Goal: Transaction & Acquisition: Purchase product/service

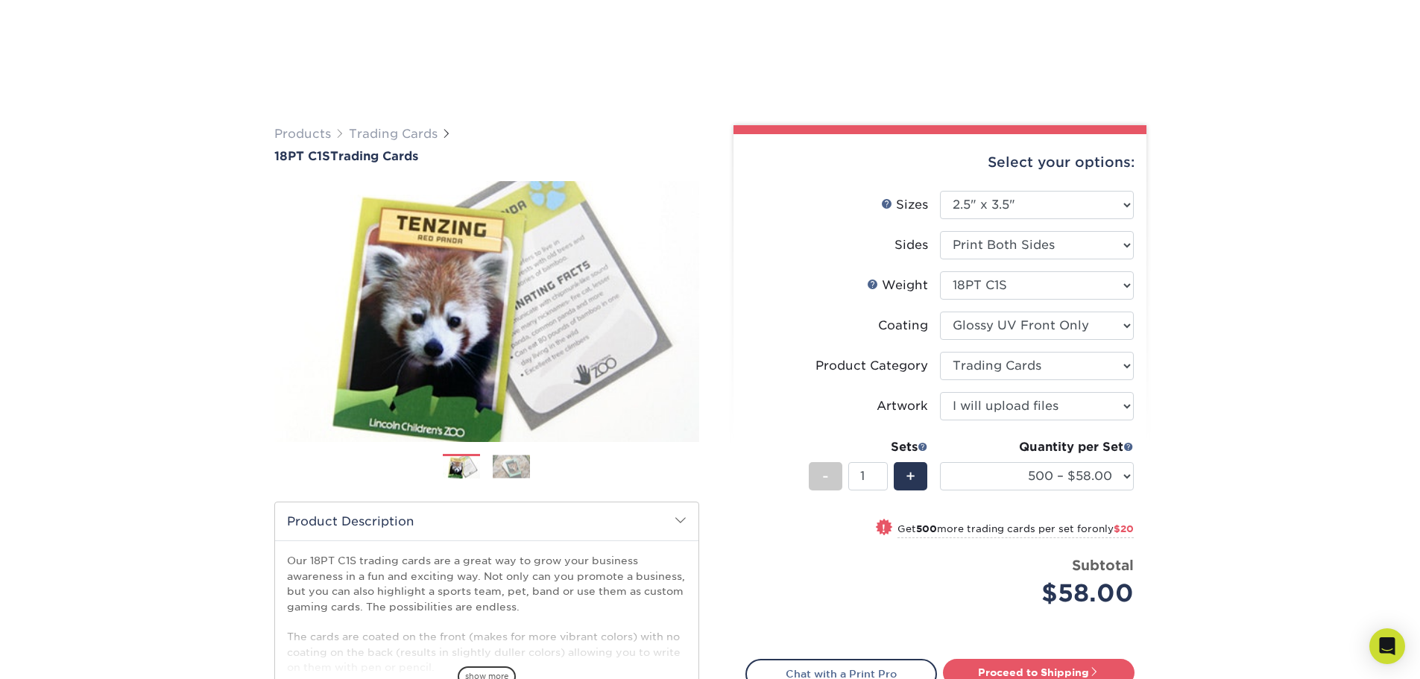
select select "2.50x3.50"
select select "c2f9bce9-36c2-409d-b101-c29d9d031e18"
select select "upload"
select select "500 – $58.00"
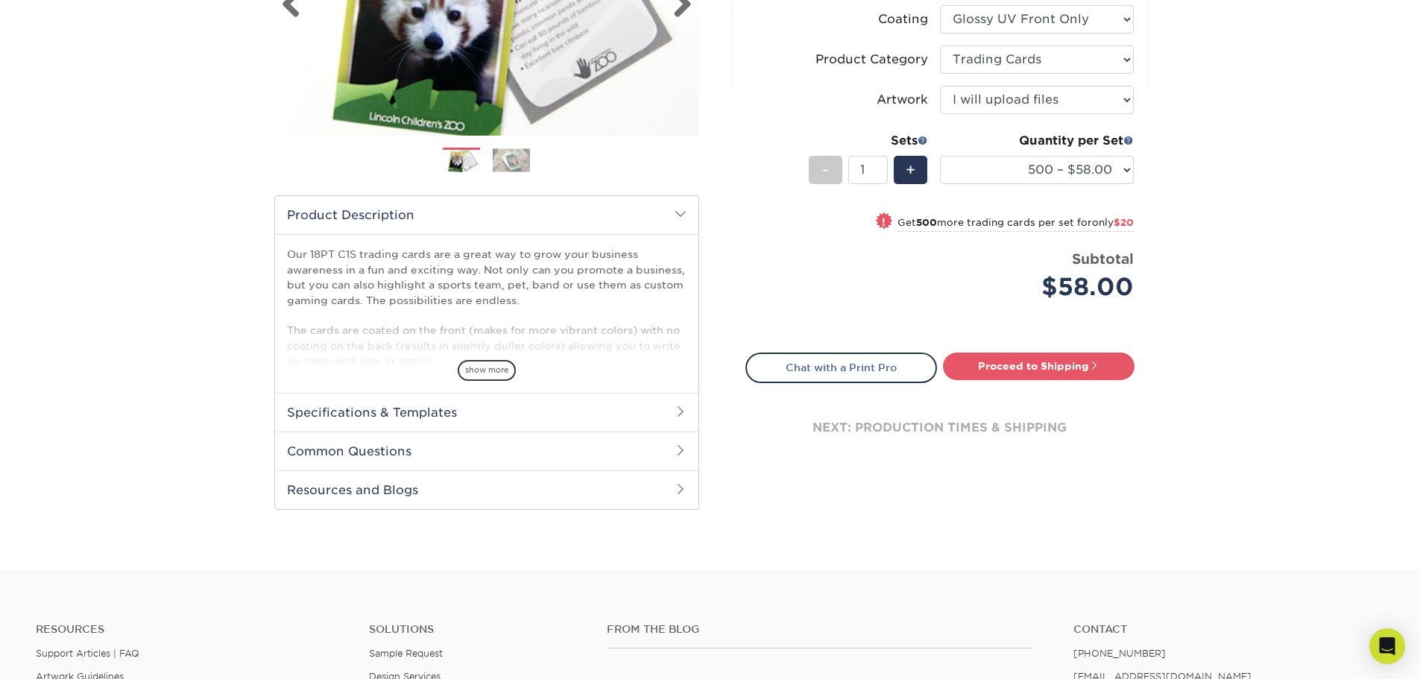
scroll to position [373, 0]
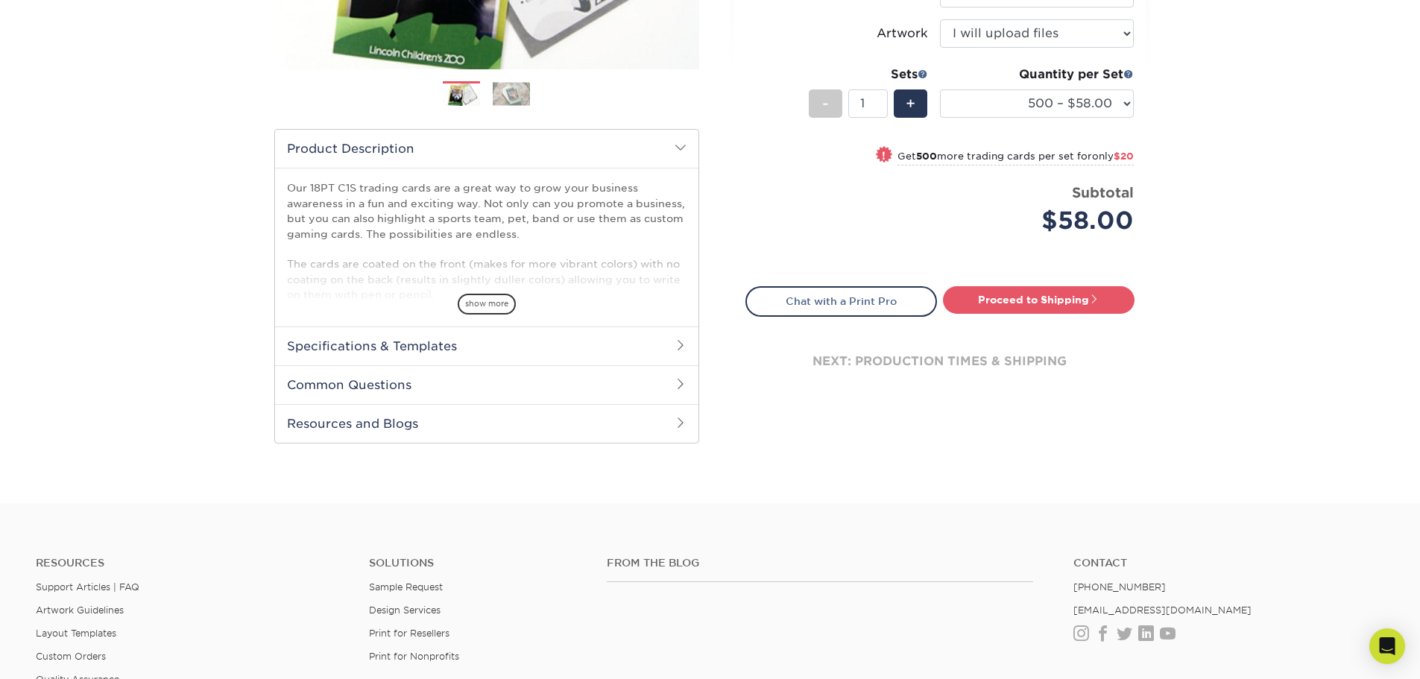
click at [675, 384] on span at bounding box center [681, 384] width 12 height 12
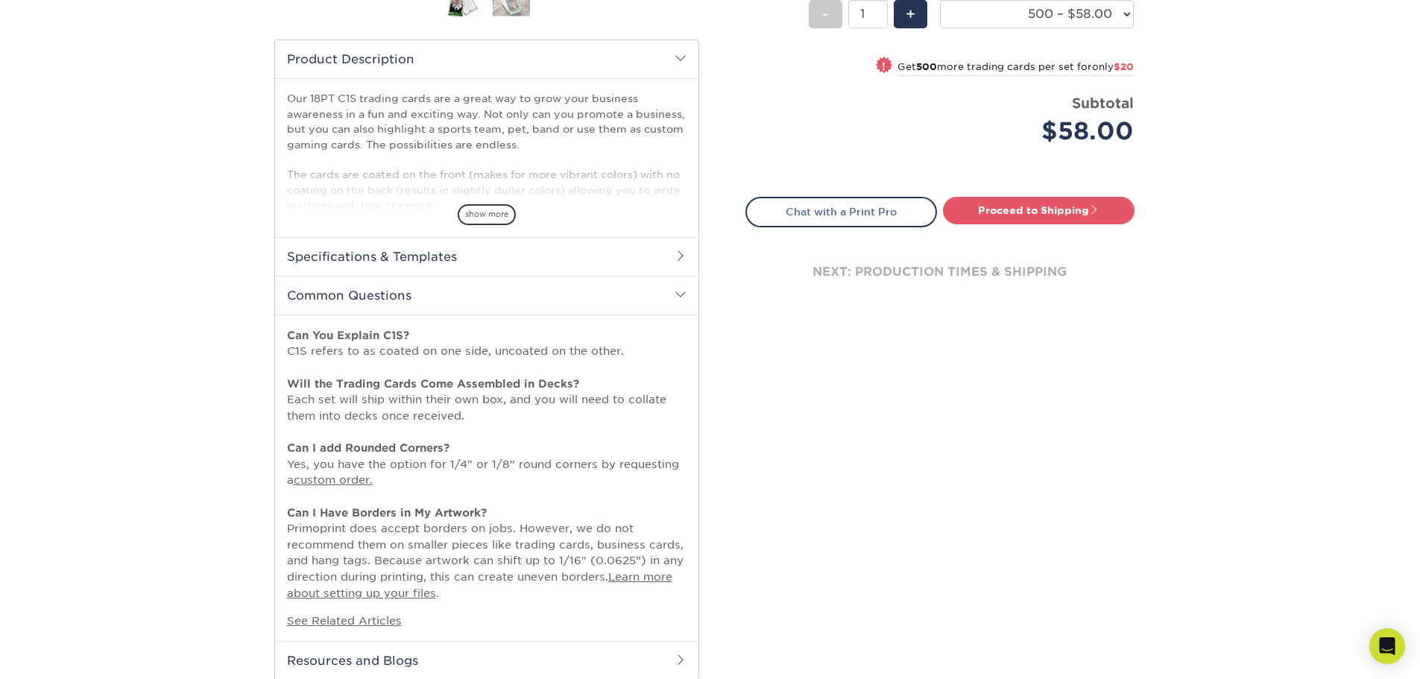
scroll to position [447, 0]
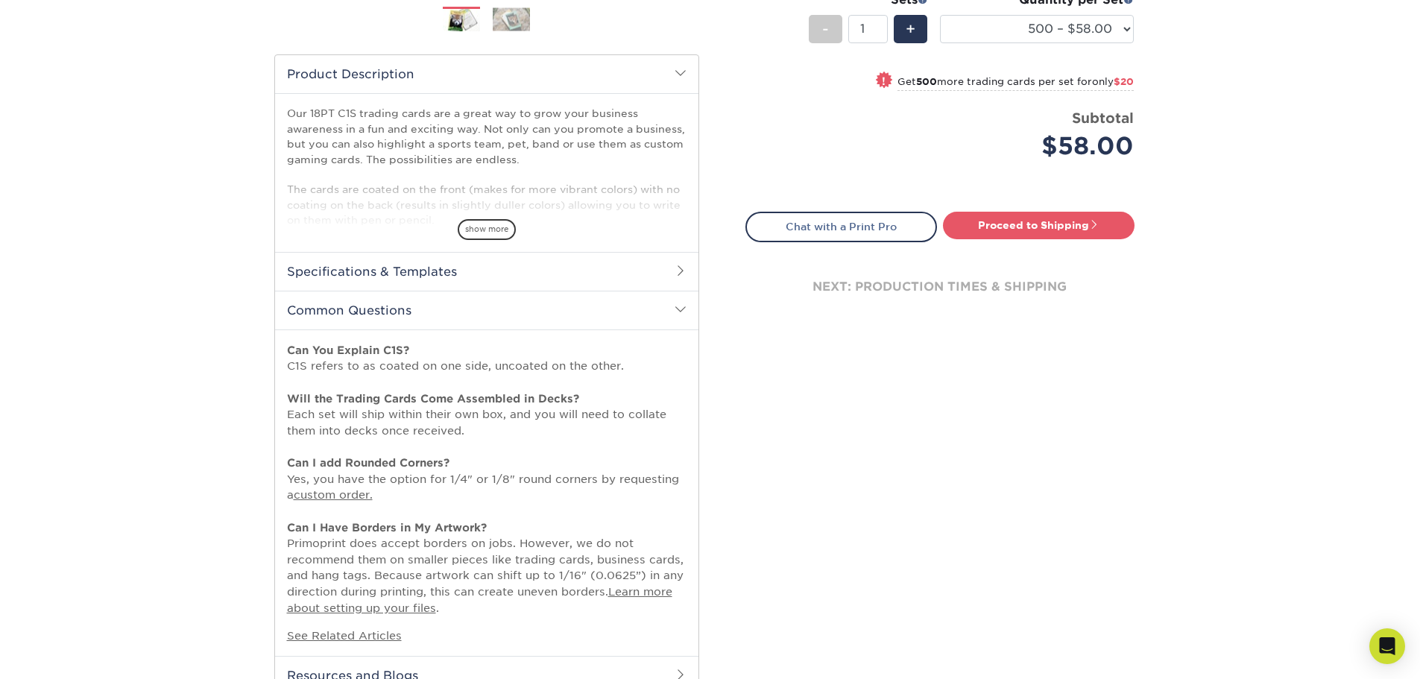
click at [668, 263] on h2 "Specifications & Templates" at bounding box center [487, 271] width 424 height 39
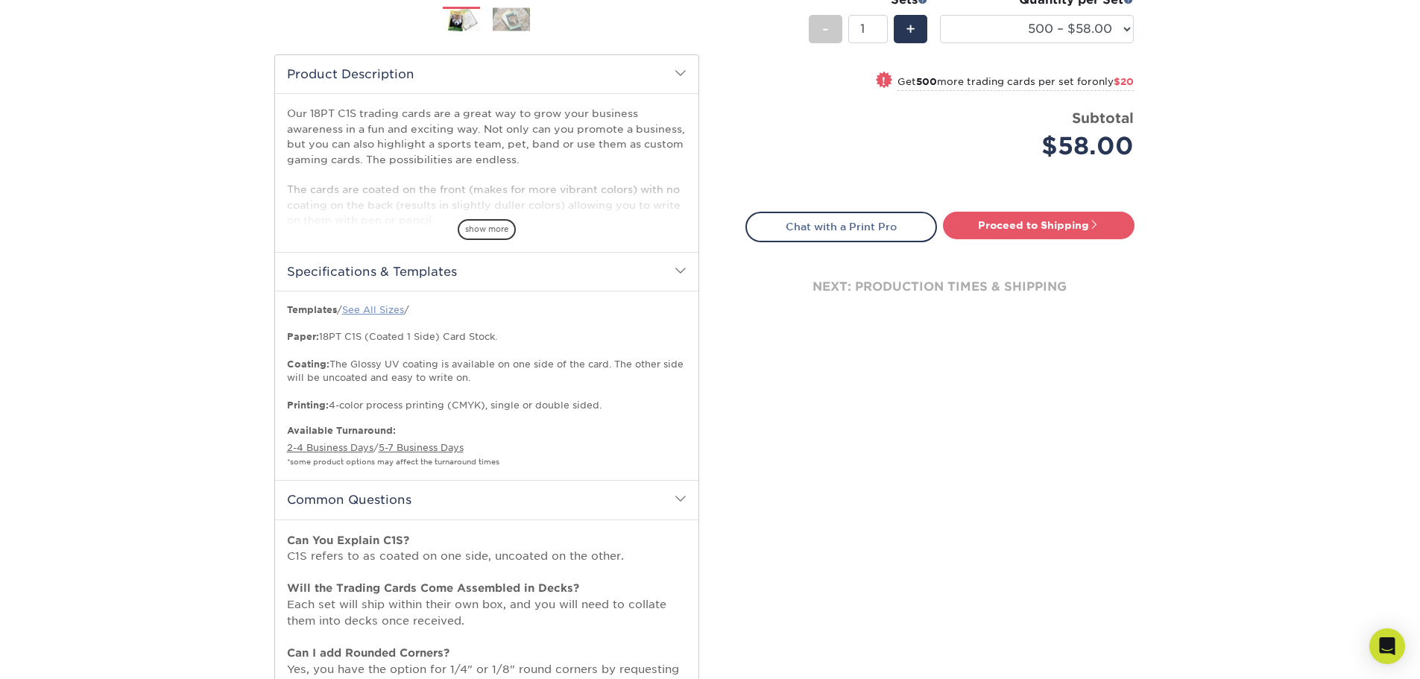
click at [388, 308] on link "See All Sizes" at bounding box center [373, 309] width 62 height 11
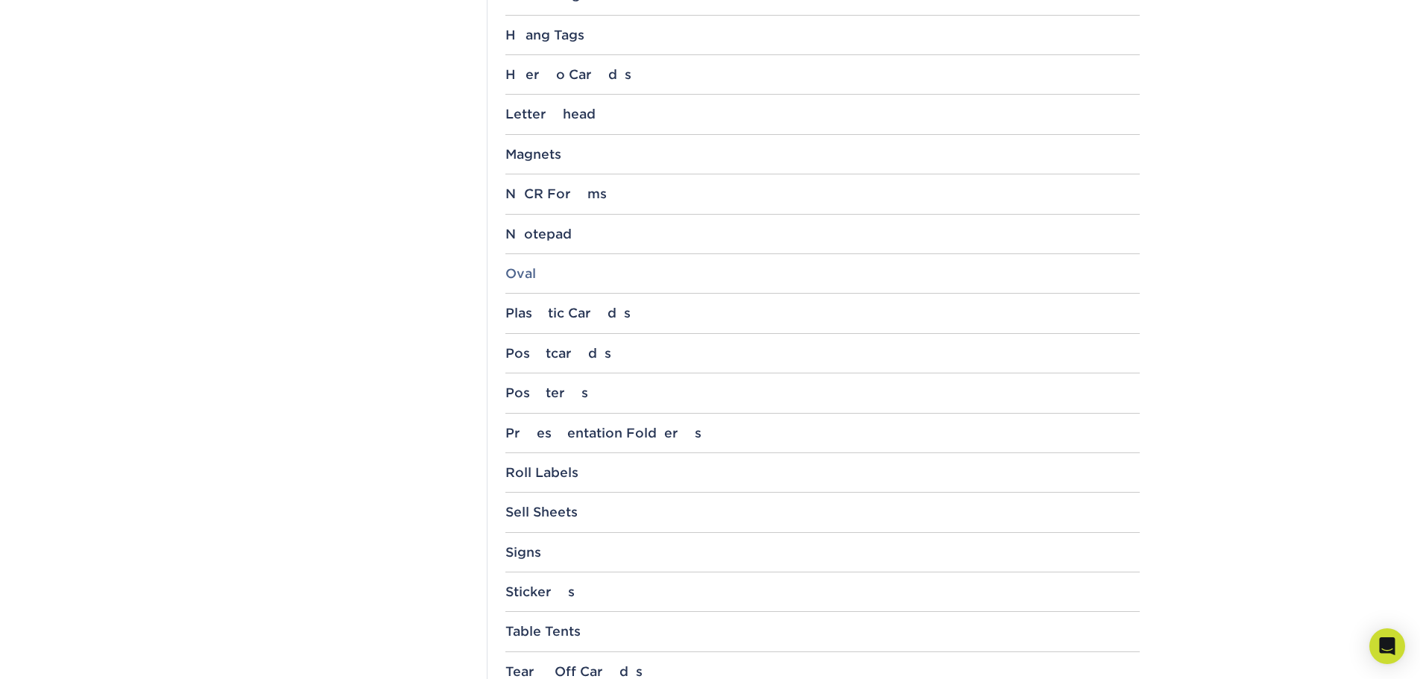
scroll to position [1640, 0]
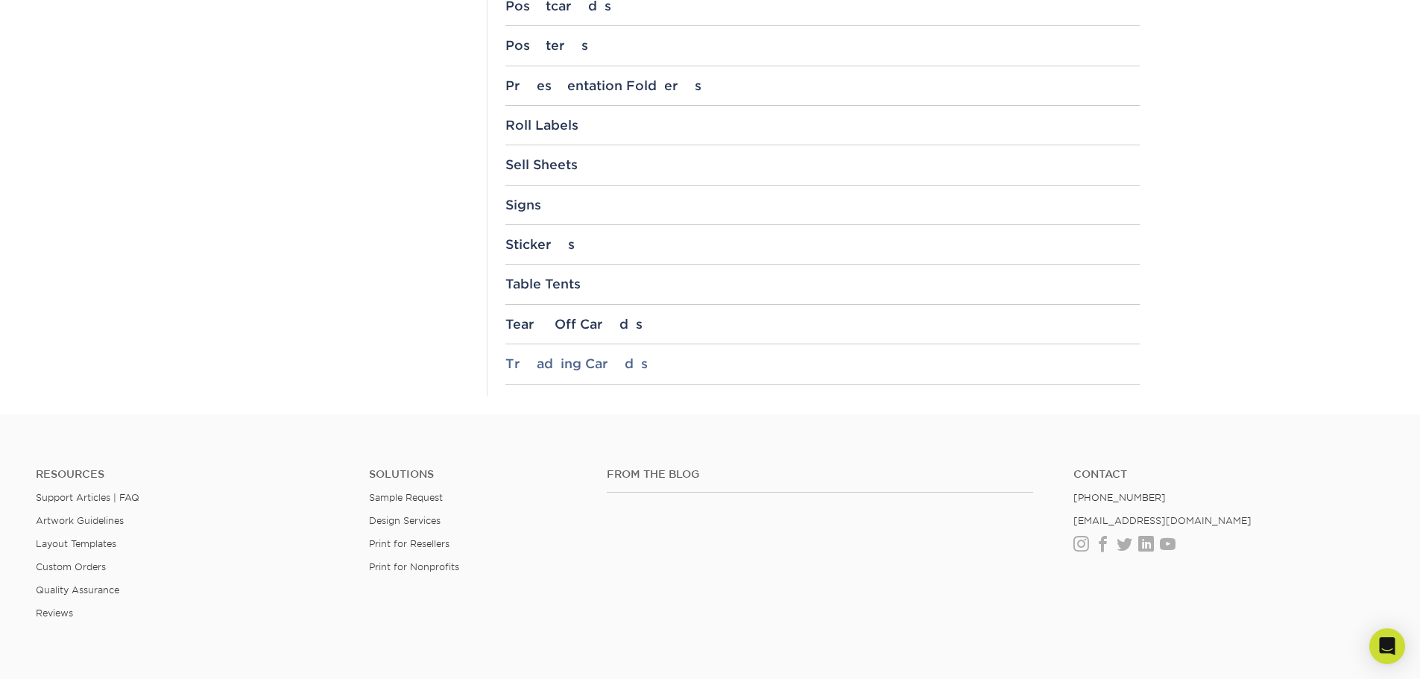
click at [545, 359] on div "Trading Cards" at bounding box center [823, 363] width 635 height 15
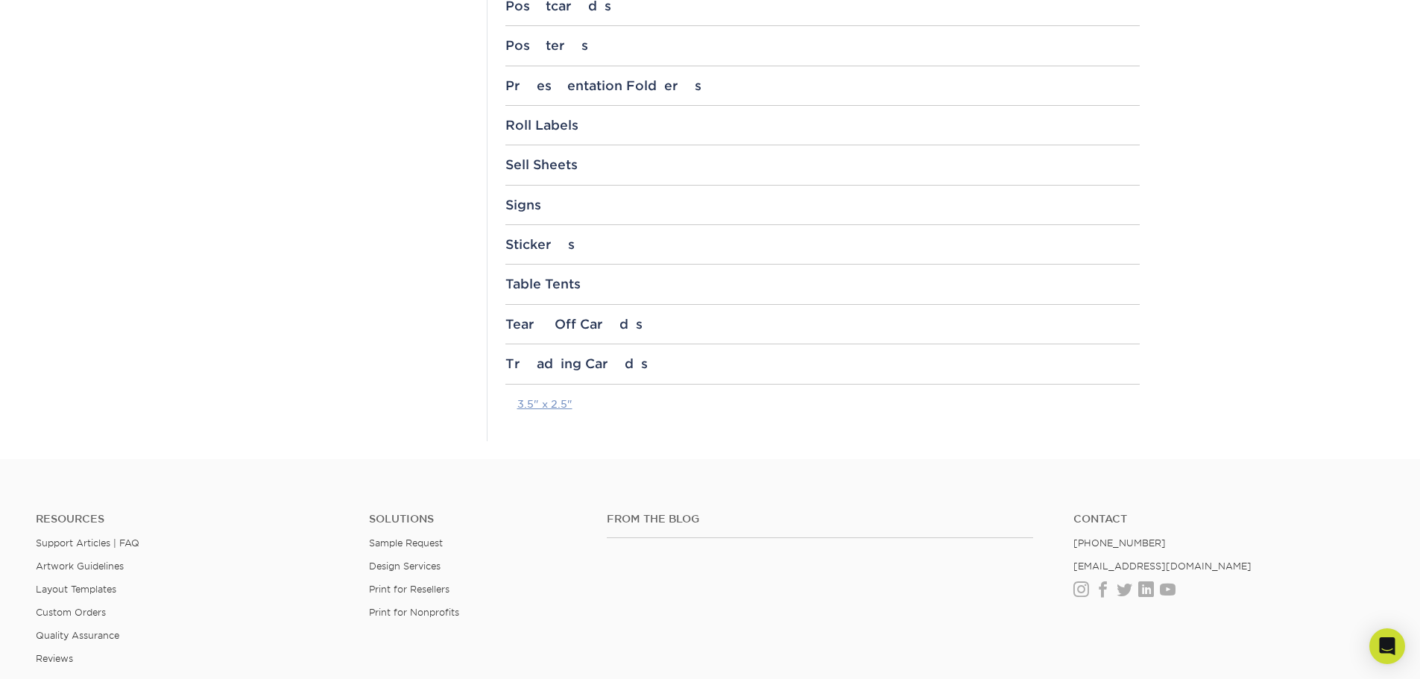
click at [531, 406] on link "3.5" x 2.5"" at bounding box center [544, 404] width 55 height 12
